Goal: Information Seeking & Learning: Understand process/instructions

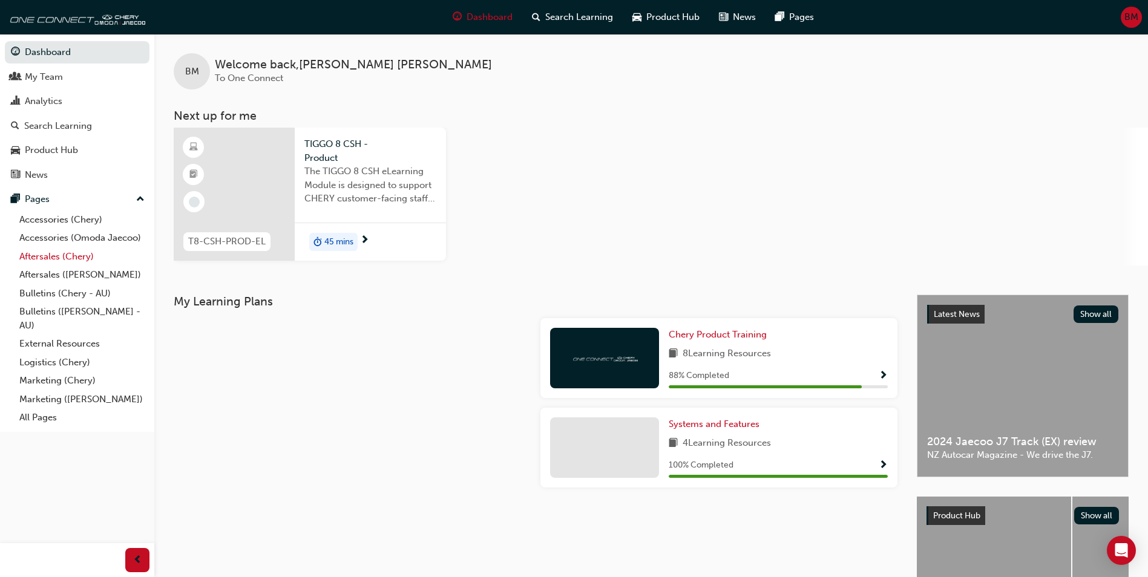
click at [86, 255] on link "Aftersales (Chery)" at bounding box center [82, 256] width 135 height 19
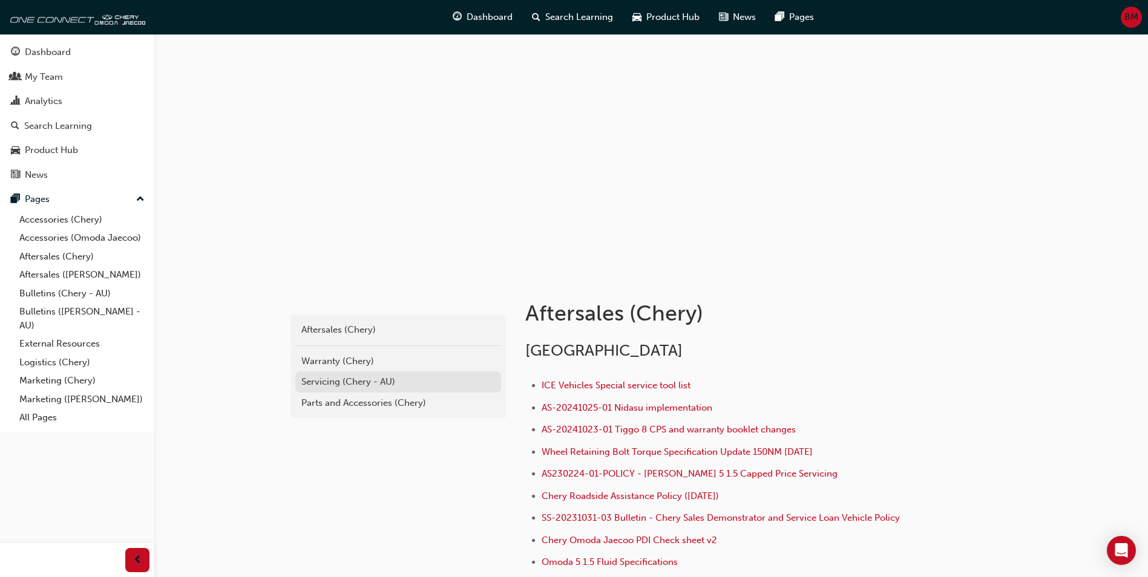
click at [322, 387] on div "Servicing (Chery - AU)" at bounding box center [398, 382] width 194 height 14
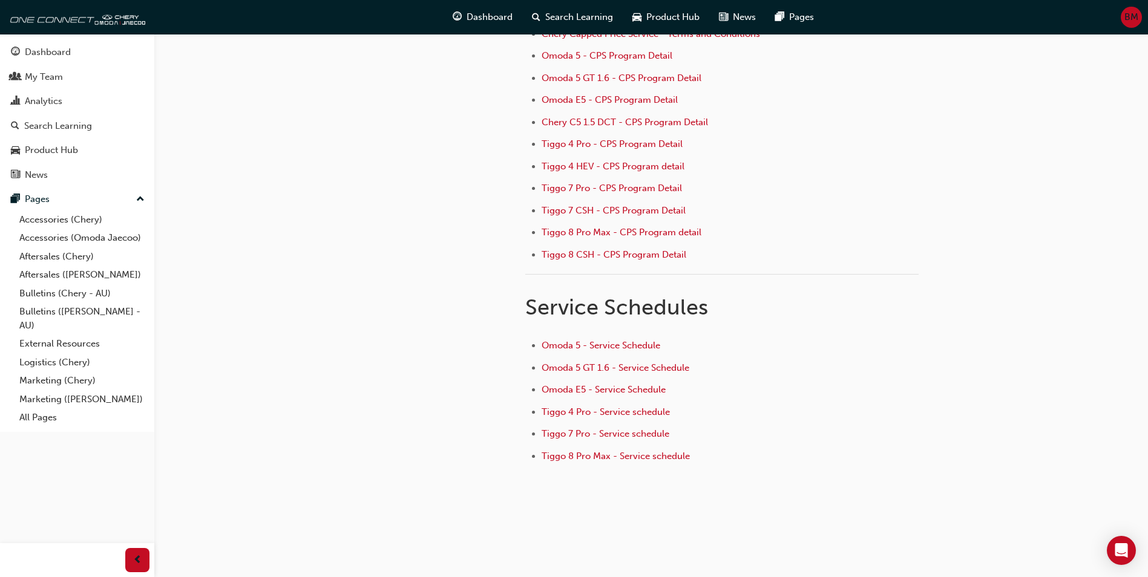
scroll to position [162, 0]
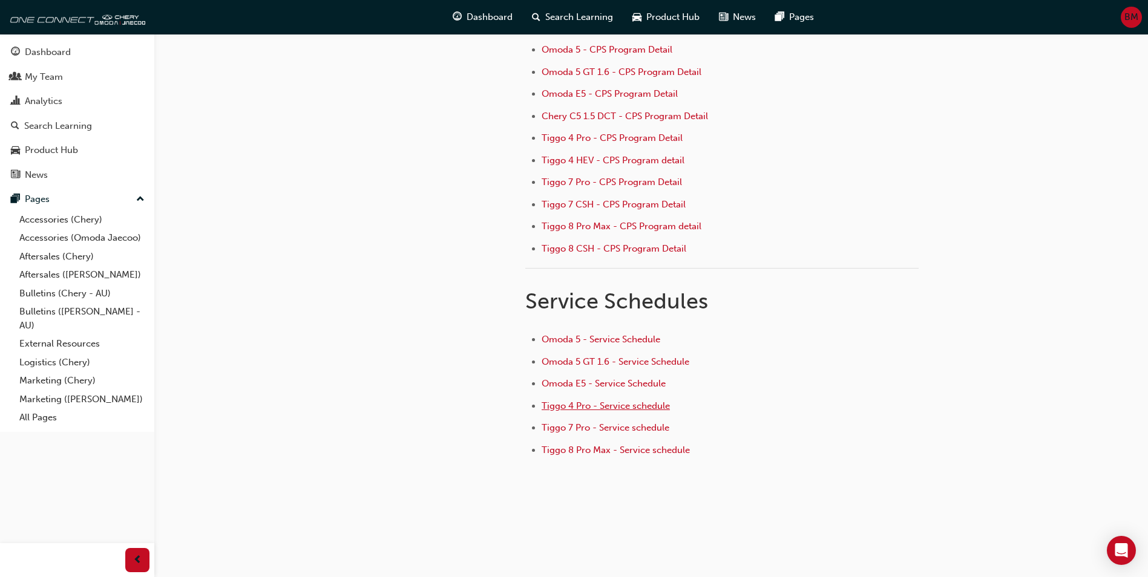
click at [581, 407] on span "Tiggo 4 Pro - Service schedule" at bounding box center [605, 405] width 128 height 11
